Goal: Browse casually: Explore the website without a specific task or goal

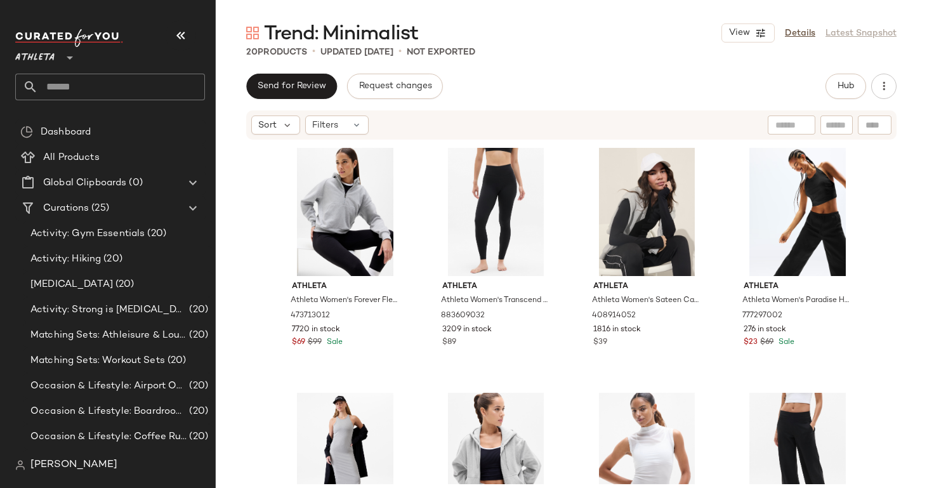
scroll to position [207, 0]
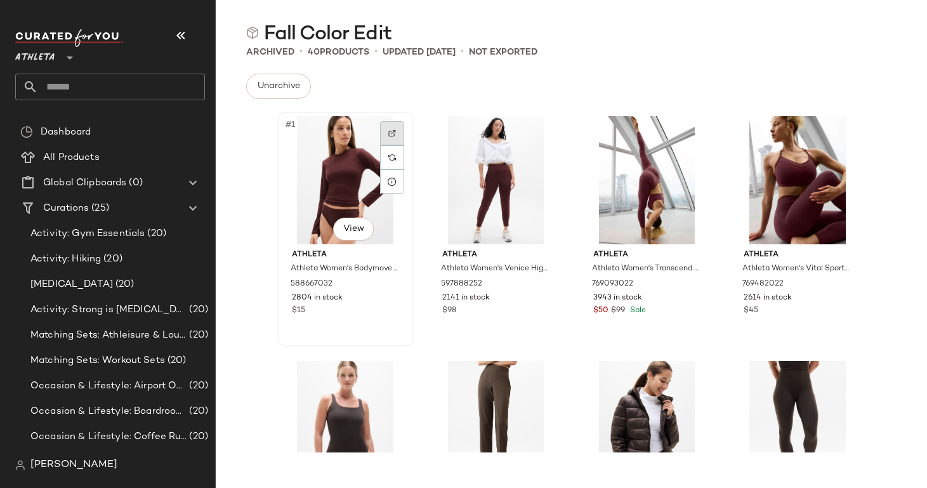
click at [388, 132] on img at bounding box center [392, 133] width 8 height 8
click at [541, 133] on img at bounding box center [543, 133] width 8 height 8
click at [695, 132] on div at bounding box center [693, 133] width 24 height 24
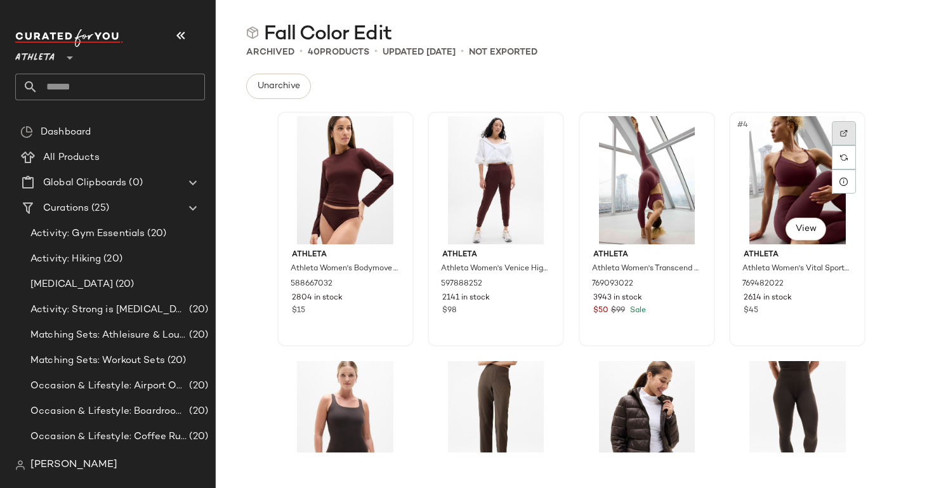
click at [840, 134] on img at bounding box center [844, 133] width 8 height 8
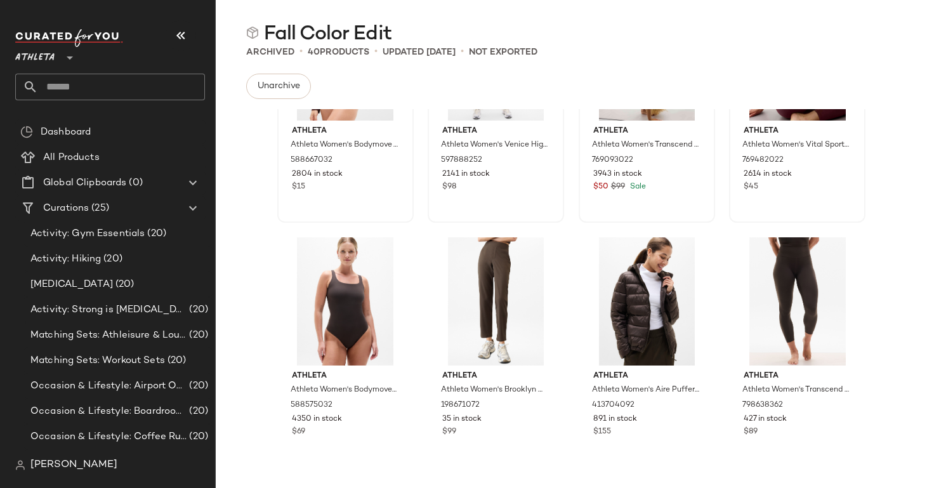
scroll to position [129, 0]
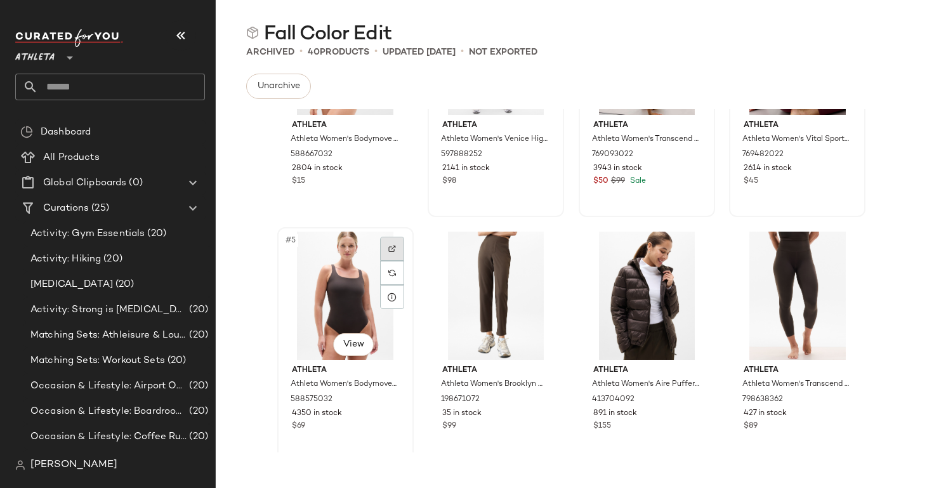
click at [388, 247] on img at bounding box center [392, 249] width 8 height 8
click at [530, 244] on div at bounding box center [542, 249] width 24 height 24
click at [690, 246] on img at bounding box center [694, 249] width 8 height 8
click at [836, 243] on div at bounding box center [844, 249] width 24 height 24
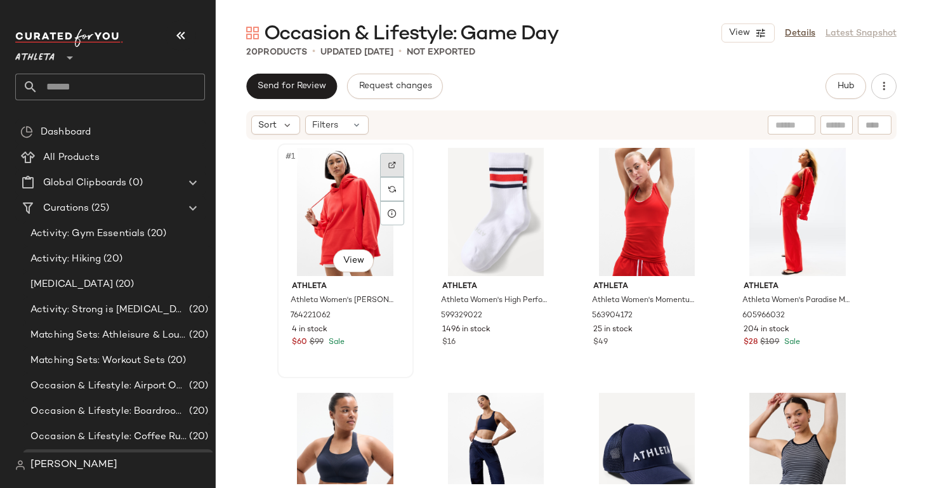
click at [388, 157] on div at bounding box center [392, 165] width 24 height 24
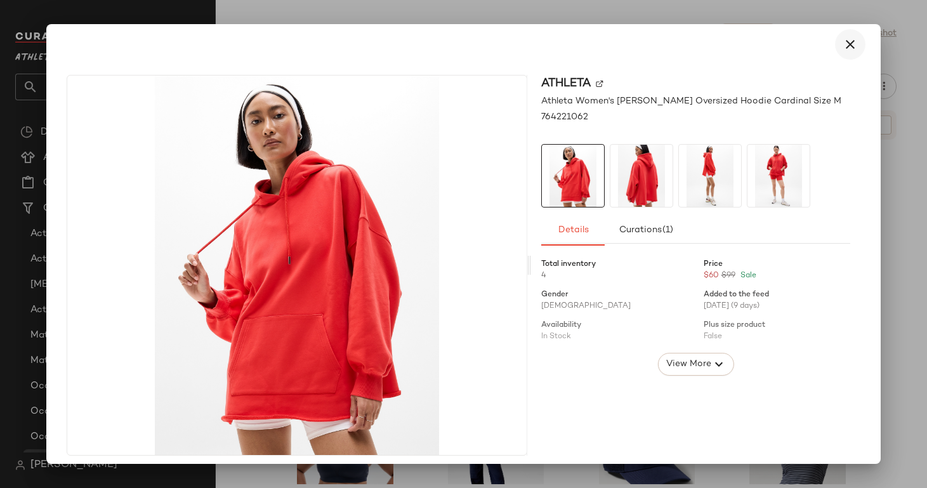
click at [843, 46] on icon "button" at bounding box center [850, 44] width 15 height 15
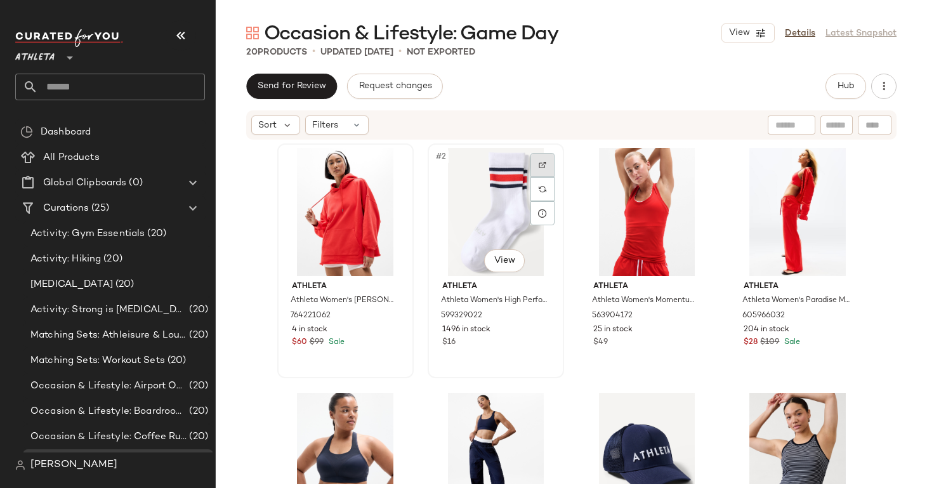
click at [534, 159] on div at bounding box center [542, 165] width 24 height 24
click at [690, 165] on img at bounding box center [694, 165] width 8 height 8
click at [832, 164] on div at bounding box center [844, 165] width 24 height 24
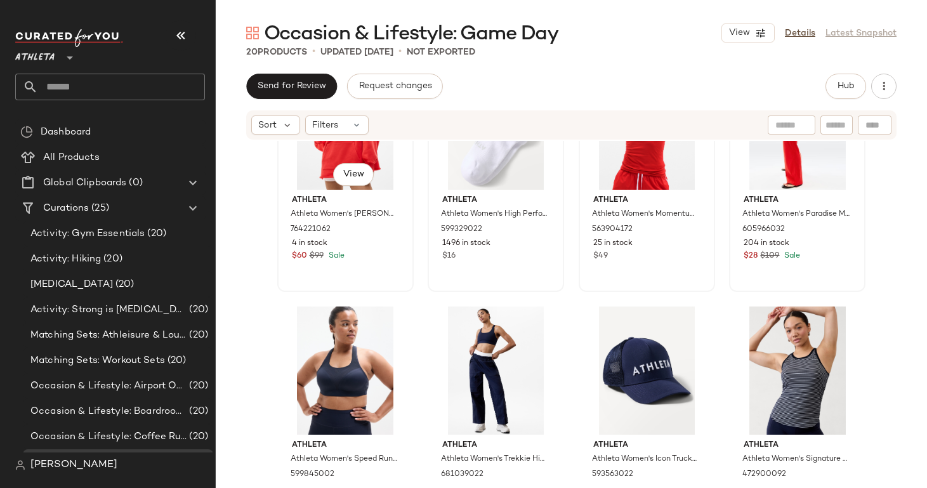
scroll to position [88, 0]
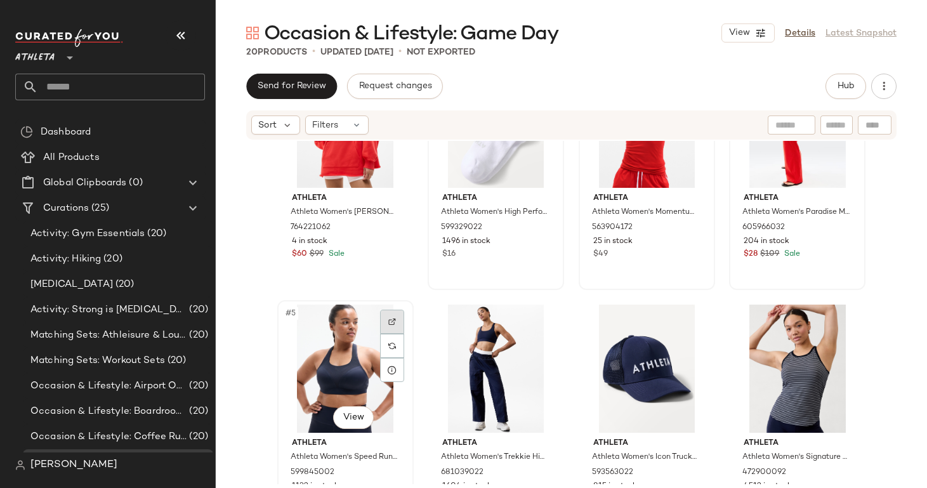
click at [383, 315] on div at bounding box center [392, 322] width 24 height 24
click at [538, 317] on div at bounding box center [542, 322] width 24 height 24
click at [691, 324] on img at bounding box center [694, 322] width 8 height 8
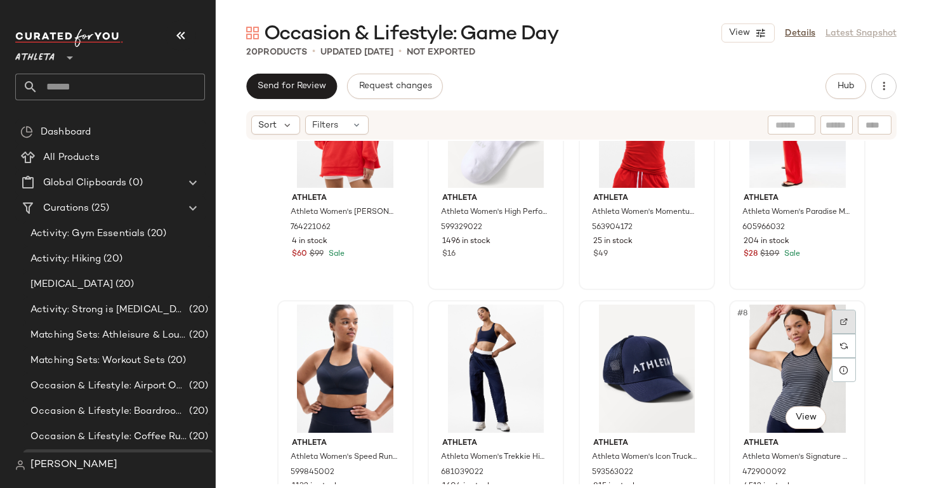
click at [839, 317] on div at bounding box center [844, 322] width 24 height 24
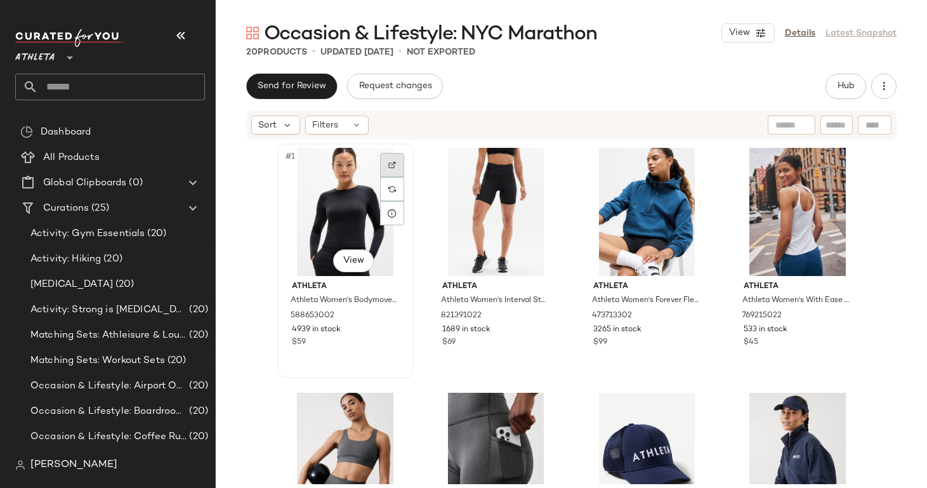
click at [393, 166] on div at bounding box center [392, 165] width 24 height 24
click at [539, 161] on img at bounding box center [543, 165] width 8 height 8
click at [695, 163] on div at bounding box center [693, 165] width 24 height 24
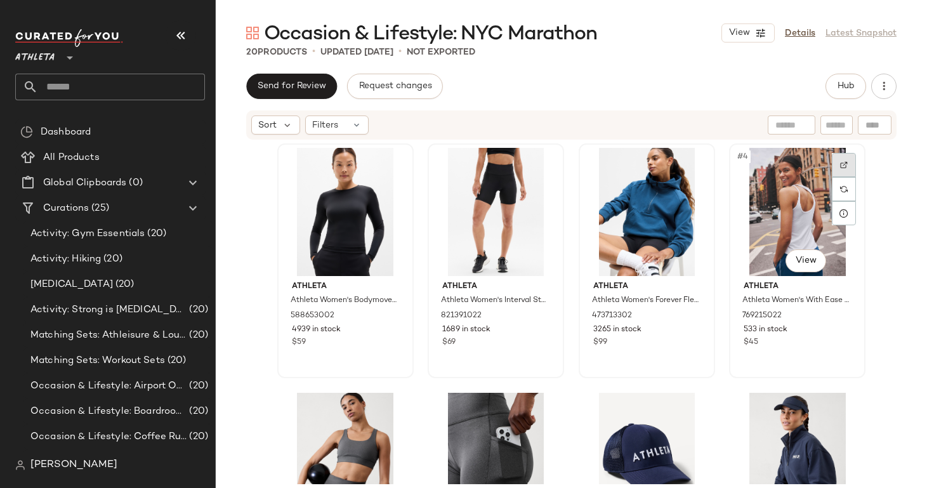
click at [844, 171] on div at bounding box center [844, 165] width 24 height 24
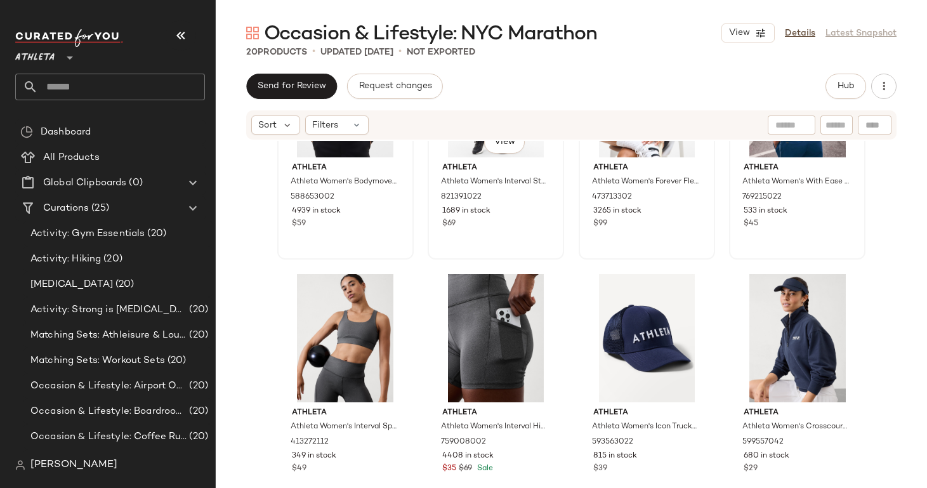
scroll to position [118, 0]
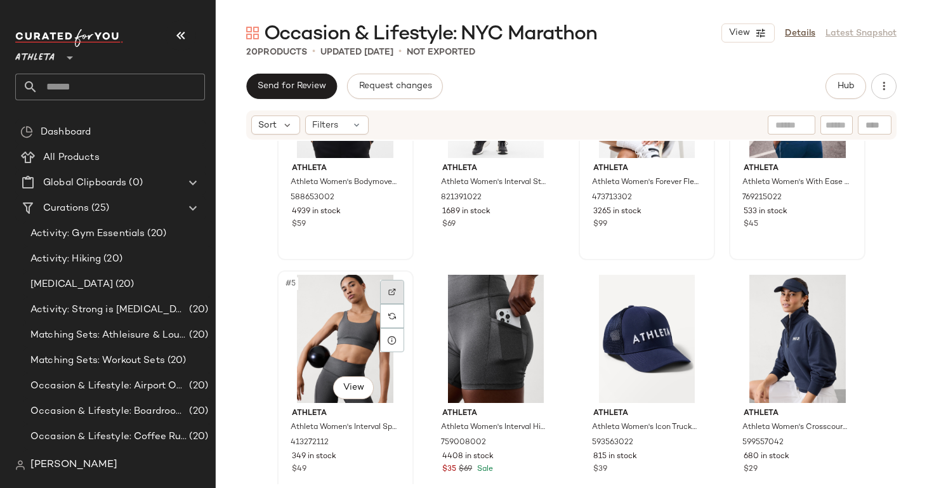
click at [390, 284] on div at bounding box center [392, 292] width 24 height 24
click at [540, 295] on img at bounding box center [543, 292] width 8 height 8
click at [836, 288] on div at bounding box center [844, 292] width 24 height 24
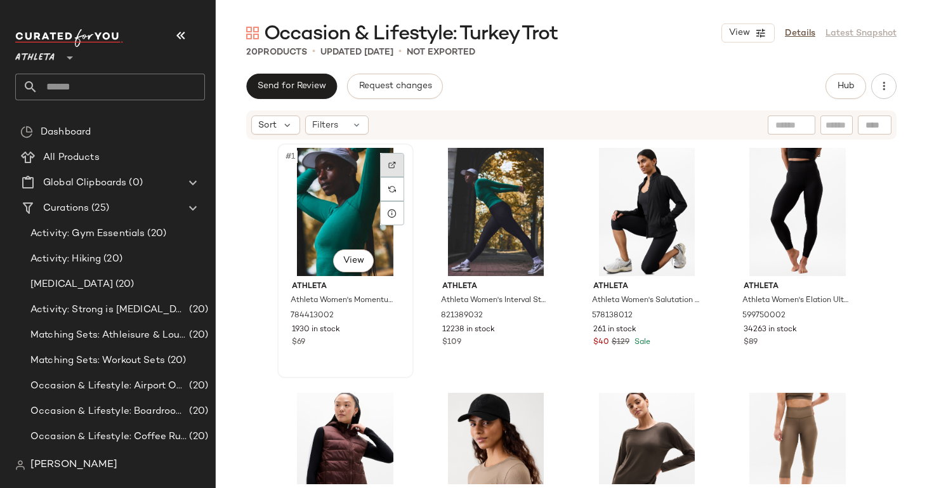
click at [388, 162] on img at bounding box center [392, 165] width 8 height 8
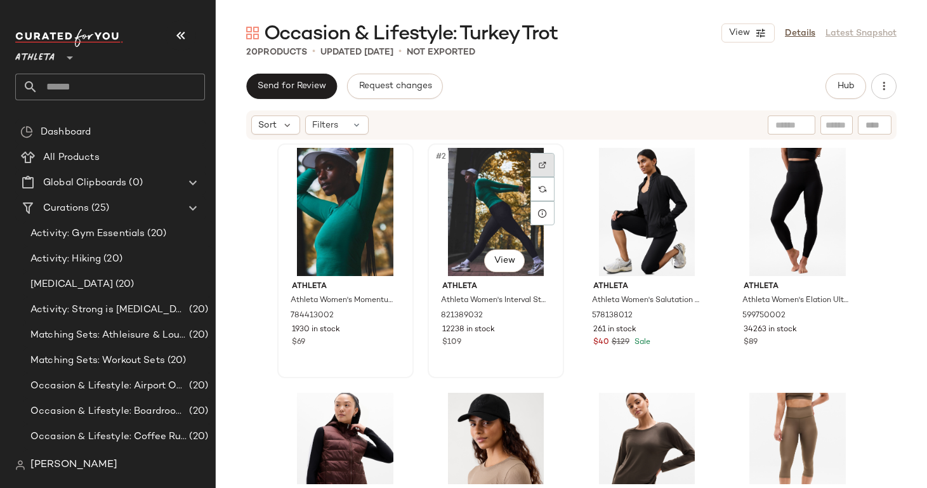
click at [539, 160] on div at bounding box center [542, 165] width 24 height 24
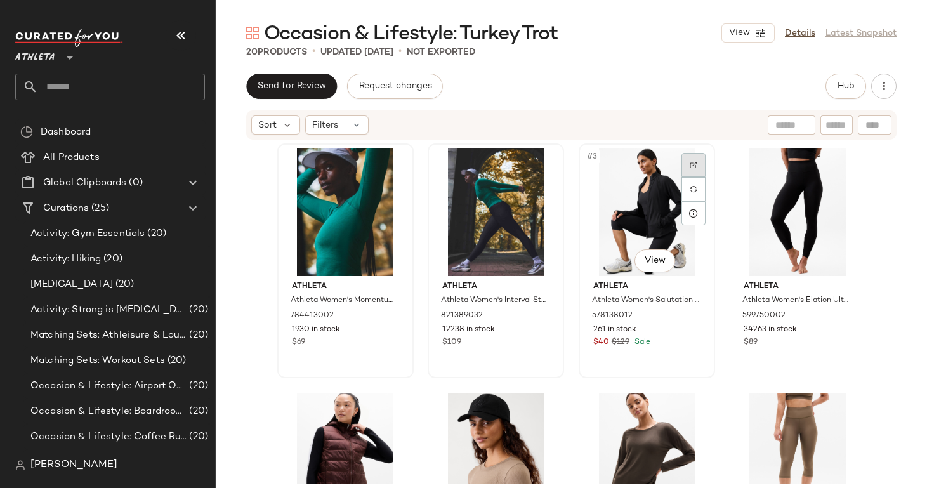
click at [695, 154] on div at bounding box center [693, 165] width 24 height 24
click at [834, 162] on div at bounding box center [844, 165] width 24 height 24
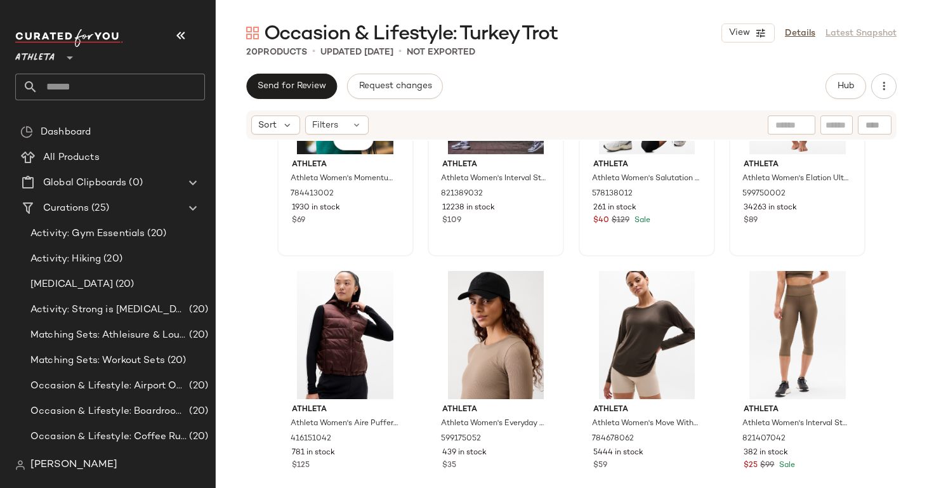
scroll to position [122, 0]
click at [388, 284] on img at bounding box center [392, 288] width 8 height 8
click at [538, 281] on div at bounding box center [542, 287] width 24 height 24
click at [697, 290] on div at bounding box center [693, 287] width 24 height 24
